Goal: Task Accomplishment & Management: Manage account settings

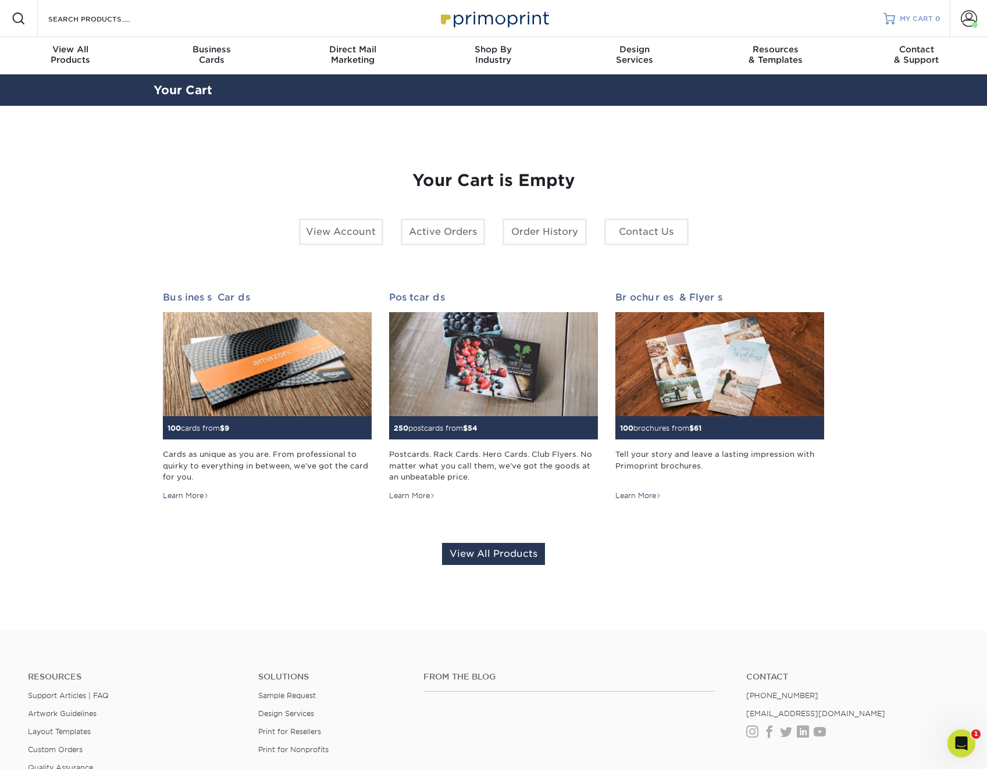
click at [920, 23] on span "MY CART" at bounding box center [916, 19] width 33 height 10
click at [901, 18] on span "MY CART" at bounding box center [916, 19] width 33 height 10
click at [972, 16] on span at bounding box center [969, 18] width 16 height 16
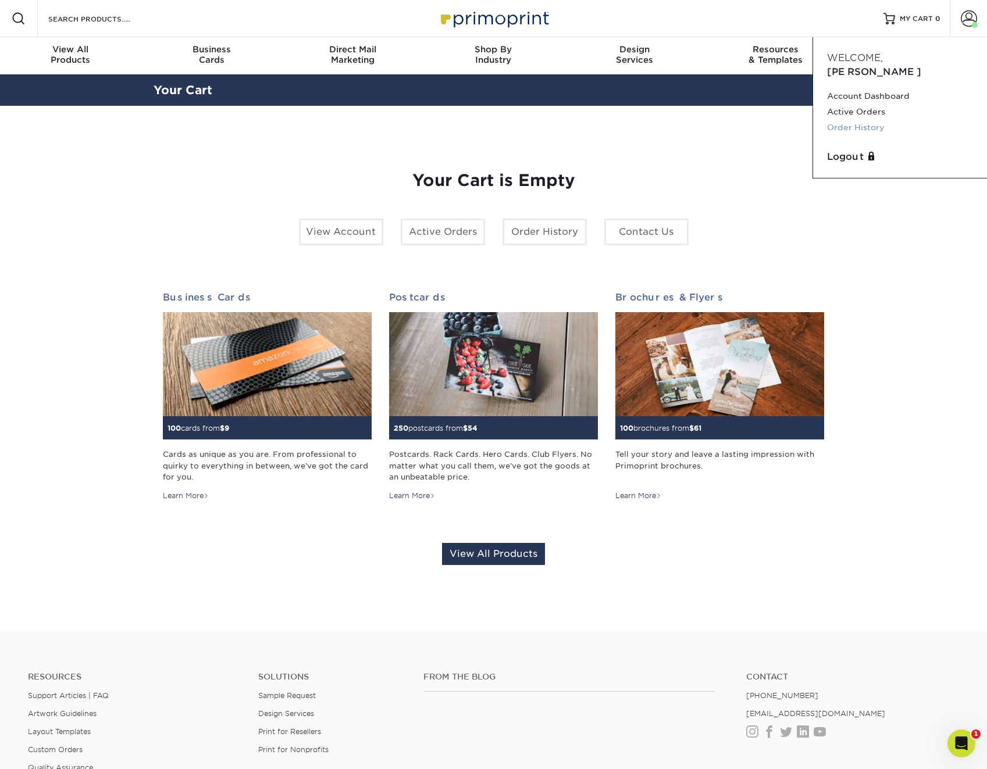
click at [833, 120] on link "Order History" at bounding box center [900, 128] width 146 height 16
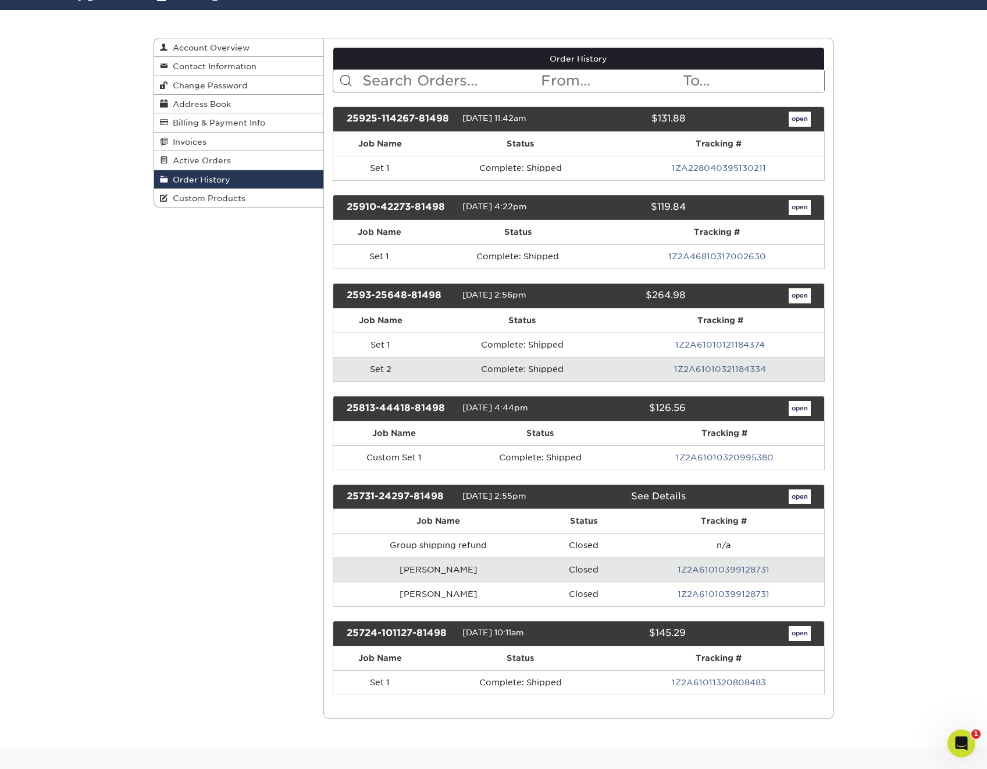
scroll to position [116, 0]
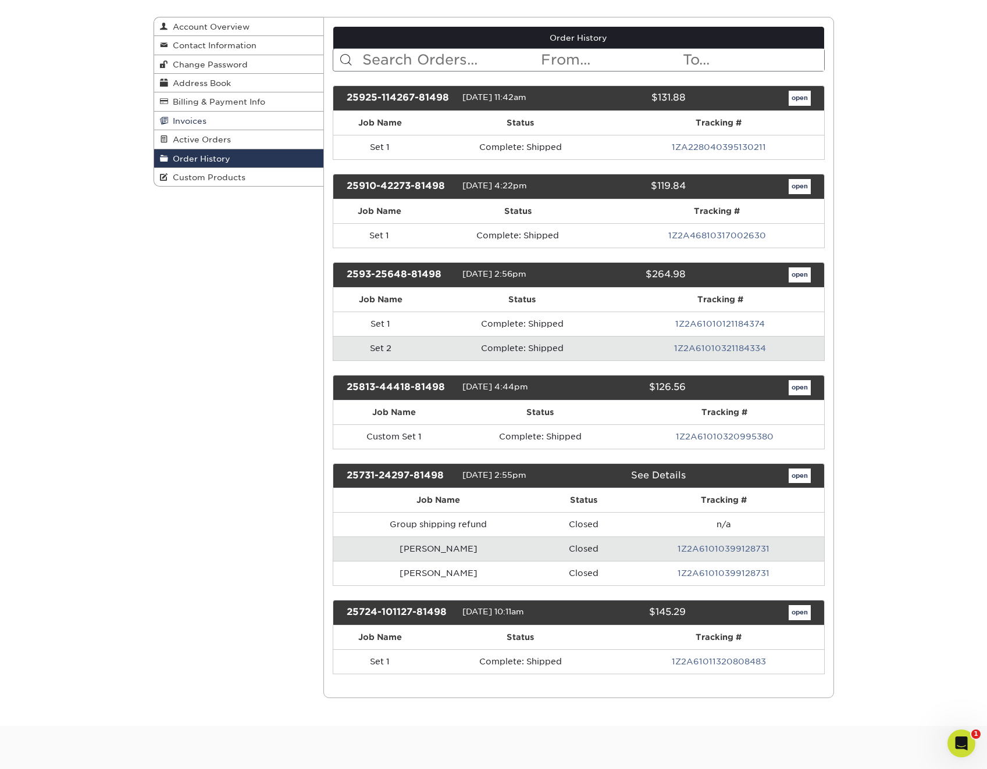
click at [194, 117] on span "Invoices" at bounding box center [187, 120] width 38 height 9
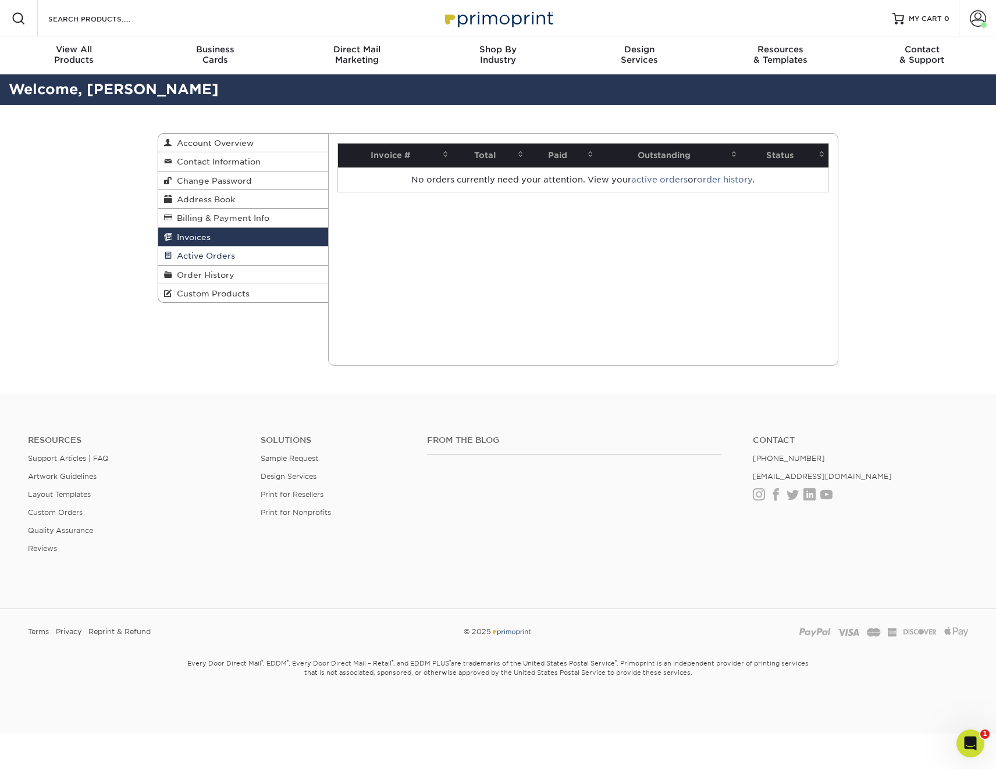
click at [207, 254] on span "Active Orders" at bounding box center [203, 255] width 63 height 9
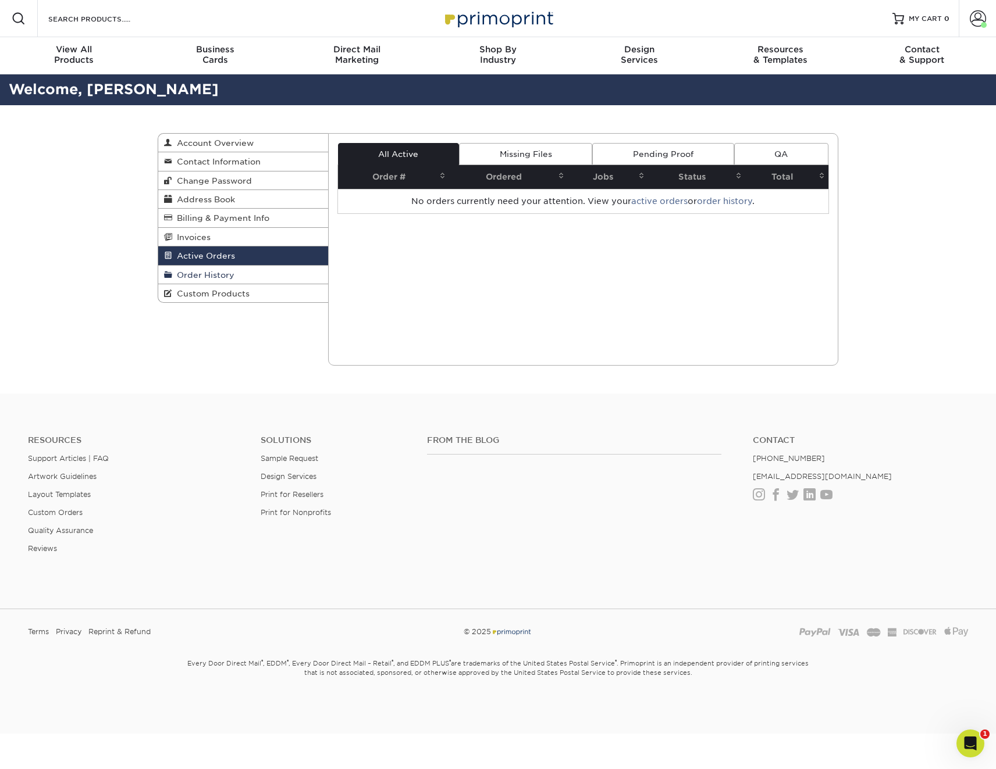
click at [205, 272] on span "Order History" at bounding box center [203, 274] width 62 height 9
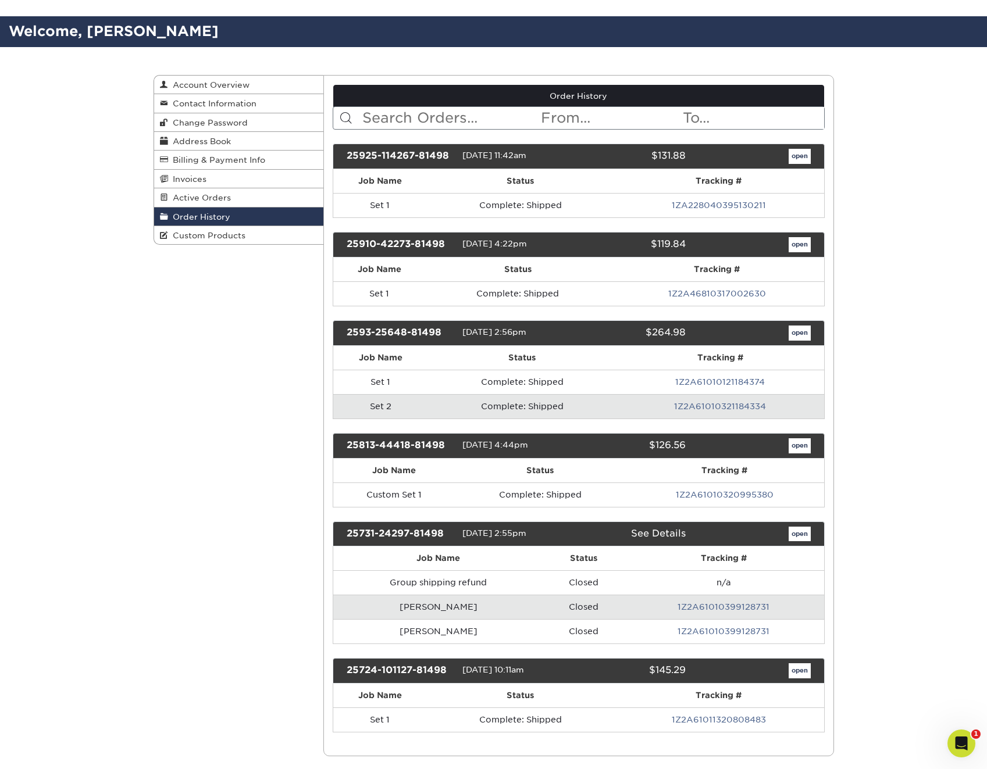
scroll to position [116, 0]
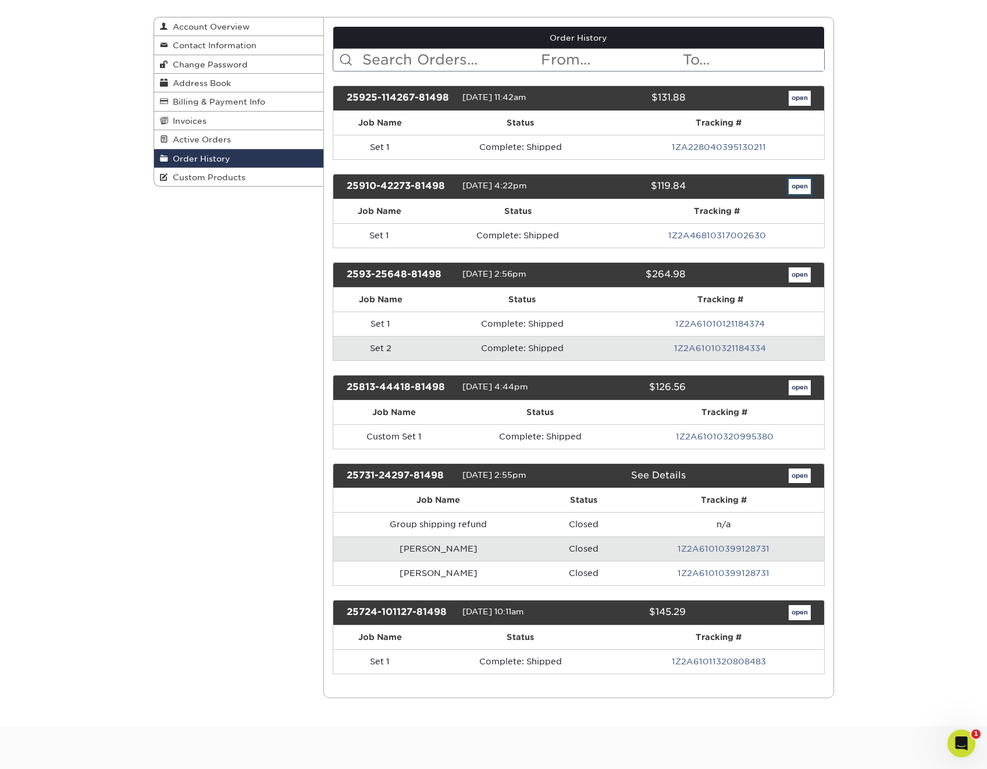
click at [800, 185] on link "open" at bounding box center [800, 186] width 22 height 15
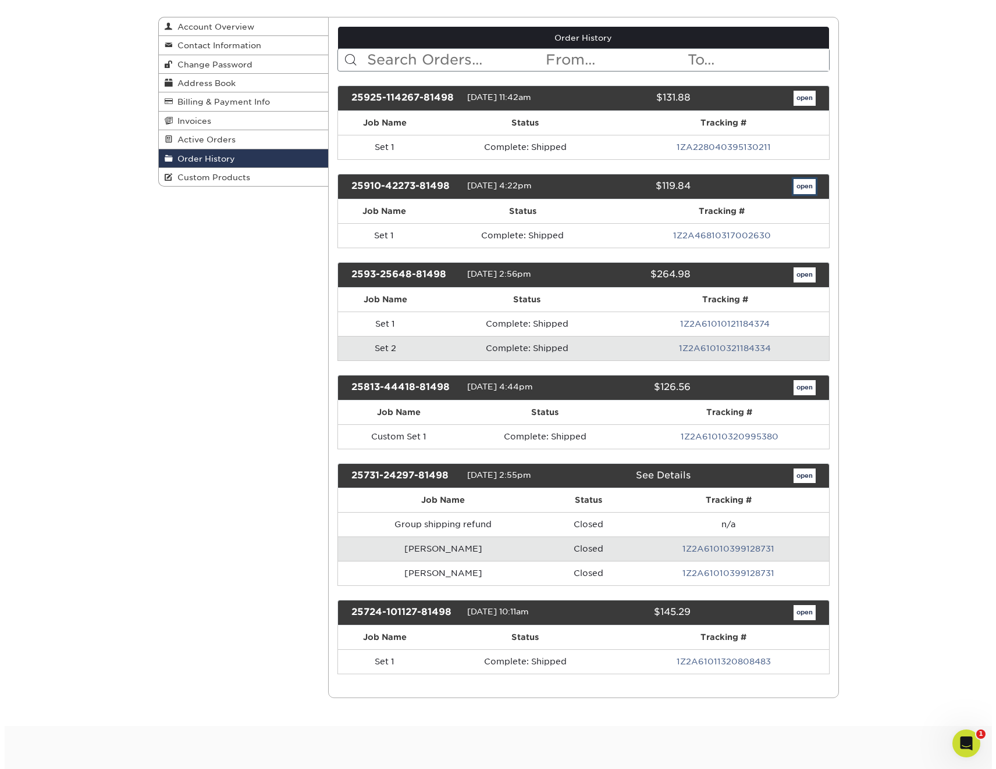
scroll to position [0, 0]
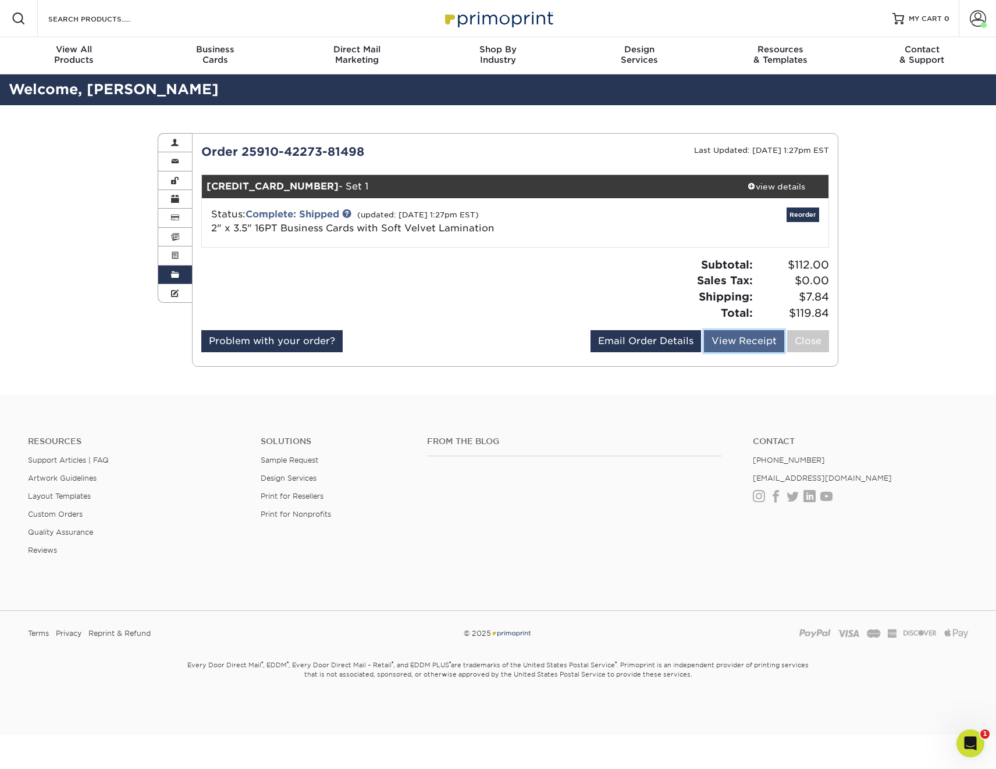
click at [739, 339] on link "View Receipt" at bounding box center [744, 341] width 80 height 22
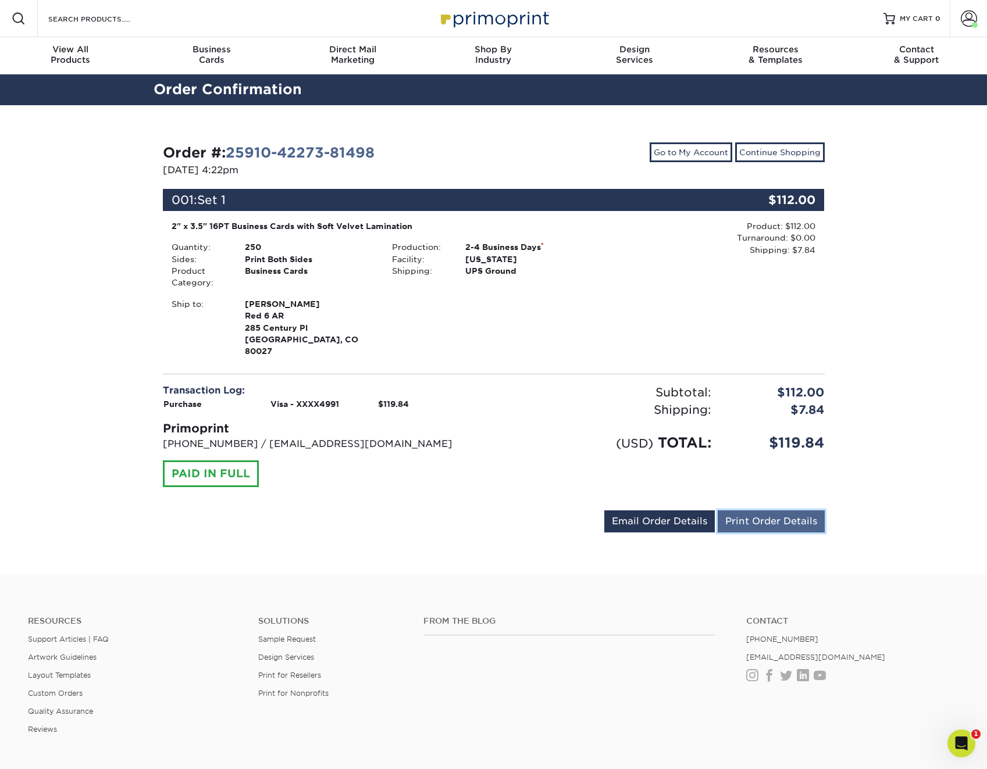
click at [762, 511] on link "Print Order Details" at bounding box center [771, 522] width 107 height 22
